Goal: Transaction & Acquisition: Purchase product/service

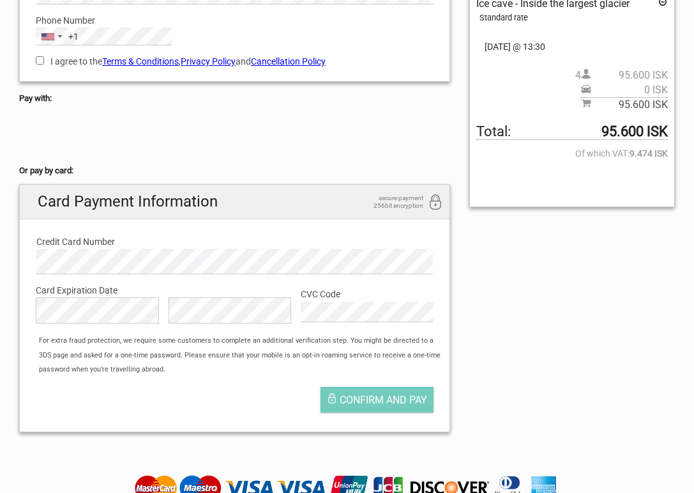
scroll to position [239, 0]
drag, startPoint x: 38, startPoint y: 56, endPoint x: 63, endPoint y: 103, distance: 53.4
click at [38, 56] on input "I agree to the Terms & Conditions , Privacy Policy and Cancellation Policy" at bounding box center [40, 60] width 8 height 8
checkbox input "true"
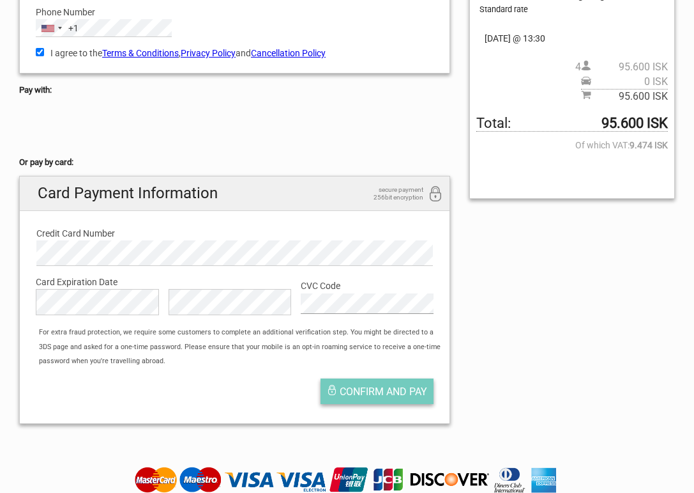
scroll to position [246, 0]
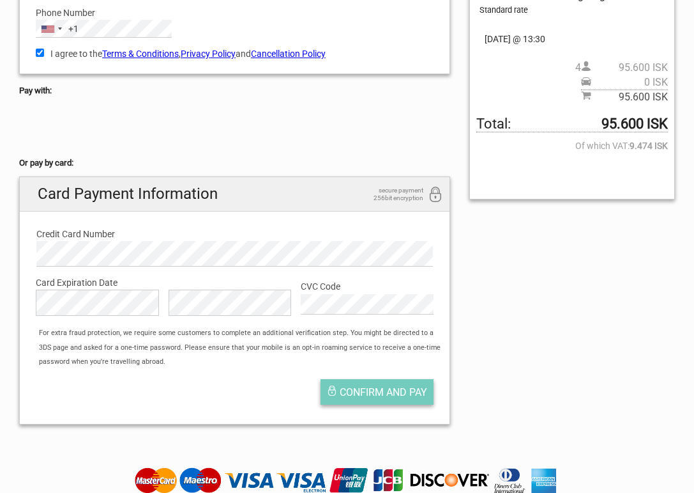
click at [374, 393] on button "Confirm and pay" at bounding box center [377, 392] width 113 height 26
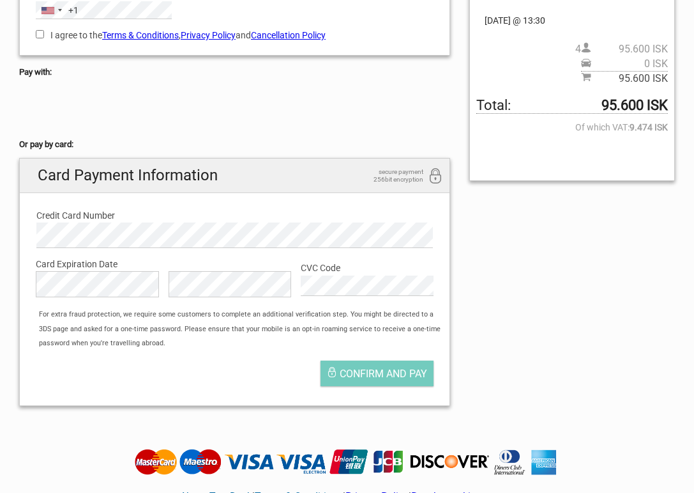
scroll to position [264, 0]
click at [388, 371] on span "Confirm and pay" at bounding box center [384, 373] width 88 height 12
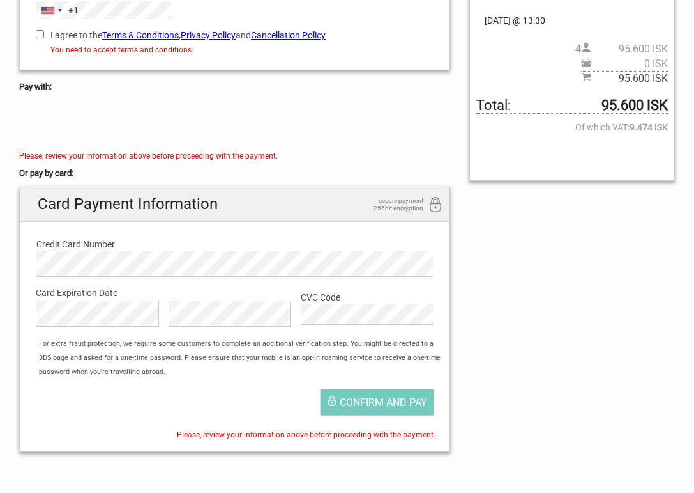
click at [41, 30] on input "I agree to the Terms & Conditions , Privacy Policy and Cancellation Policy" at bounding box center [40, 34] width 8 height 8
checkbox input "true"
click at [387, 396] on span "Confirm and pay" at bounding box center [384, 402] width 88 height 12
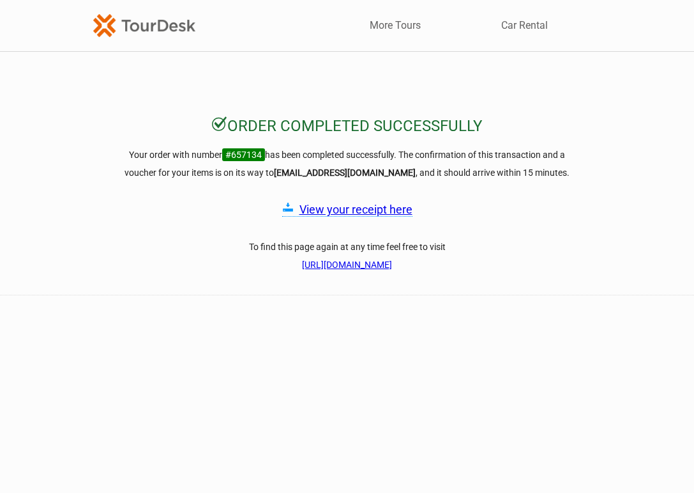
click at [366, 211] on link "View your receipt here" at bounding box center [356, 209] width 113 height 13
